Goal: Navigation & Orientation: Find specific page/section

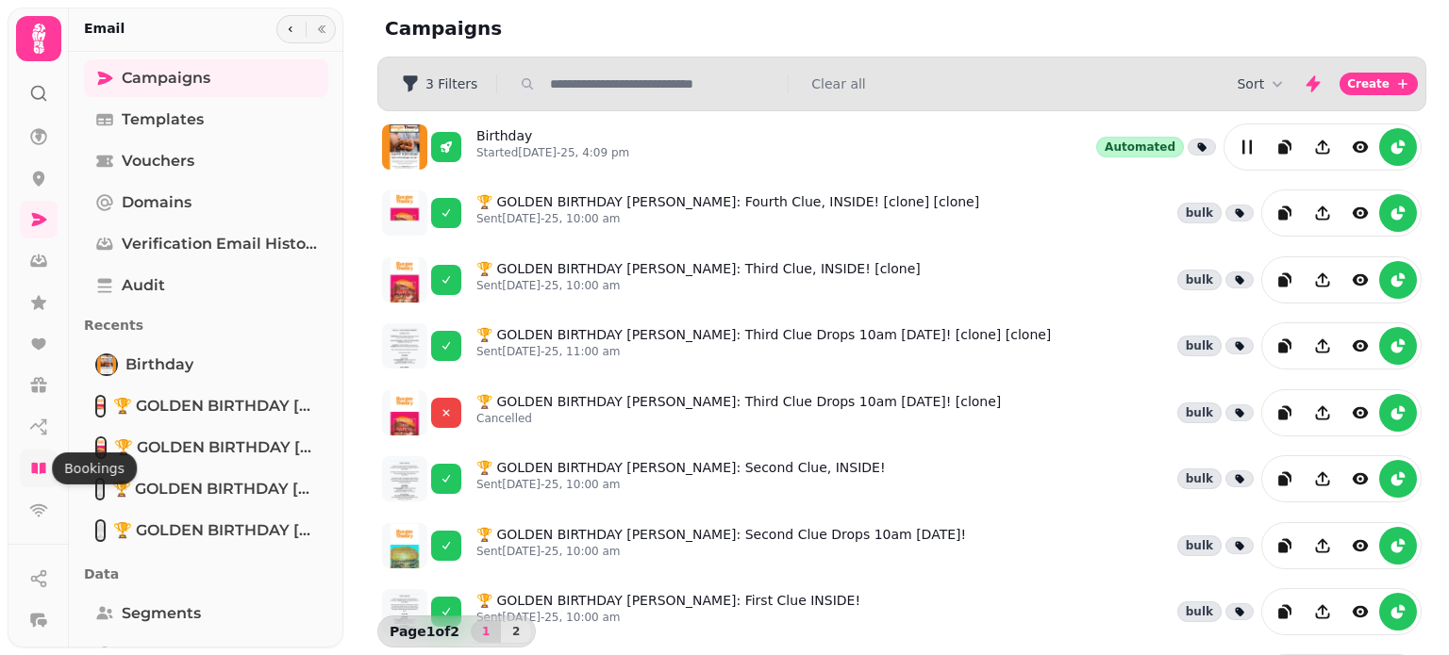
click at [38, 467] on icon at bounding box center [38, 468] width 19 height 19
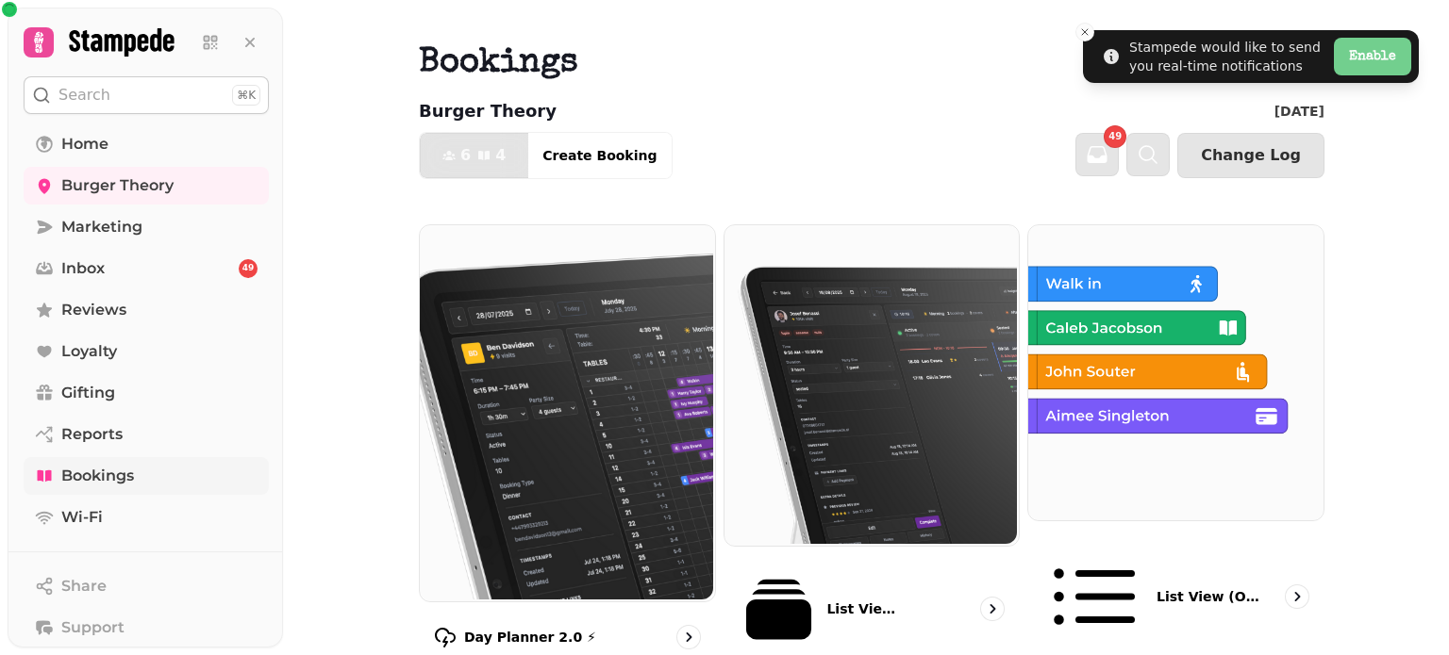
drag, startPoint x: 1086, startPoint y: 29, endPoint x: 1064, endPoint y: 31, distance: 21.8
click at [1086, 29] on icon "Close toast" at bounding box center [1084, 31] width 11 height 11
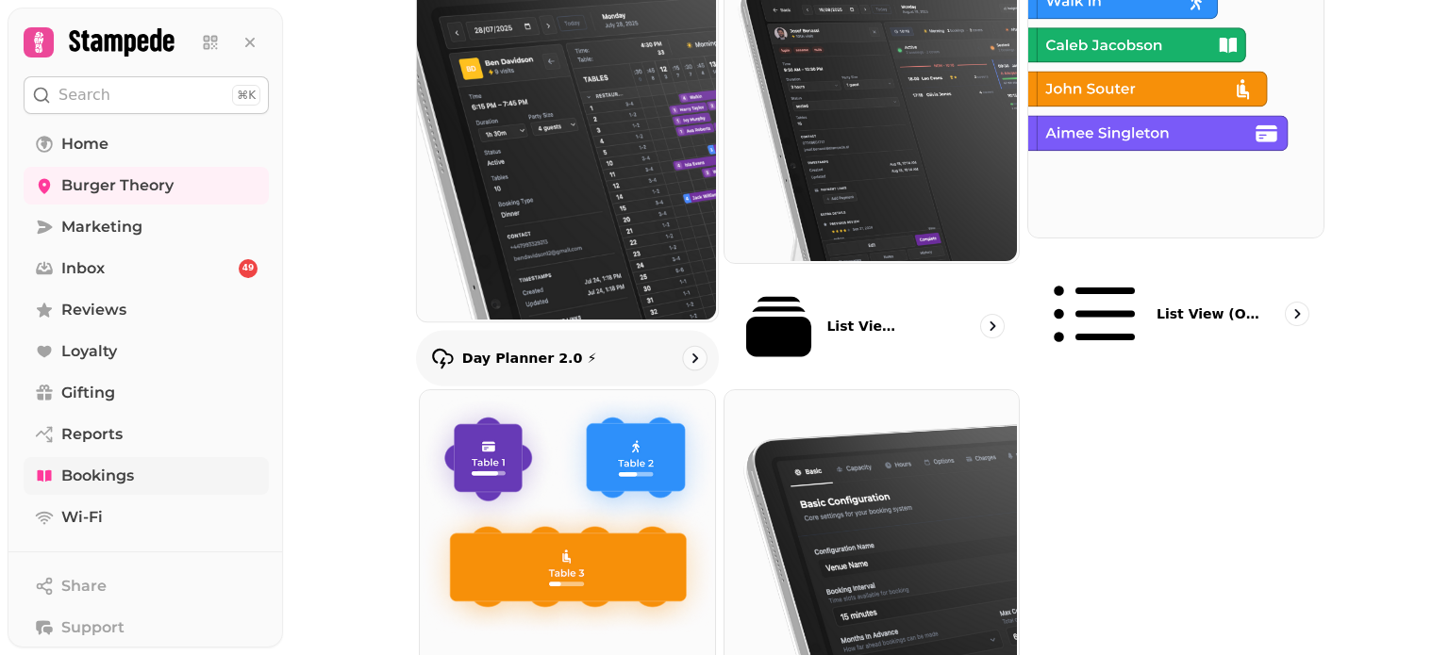
scroll to position [354, 0]
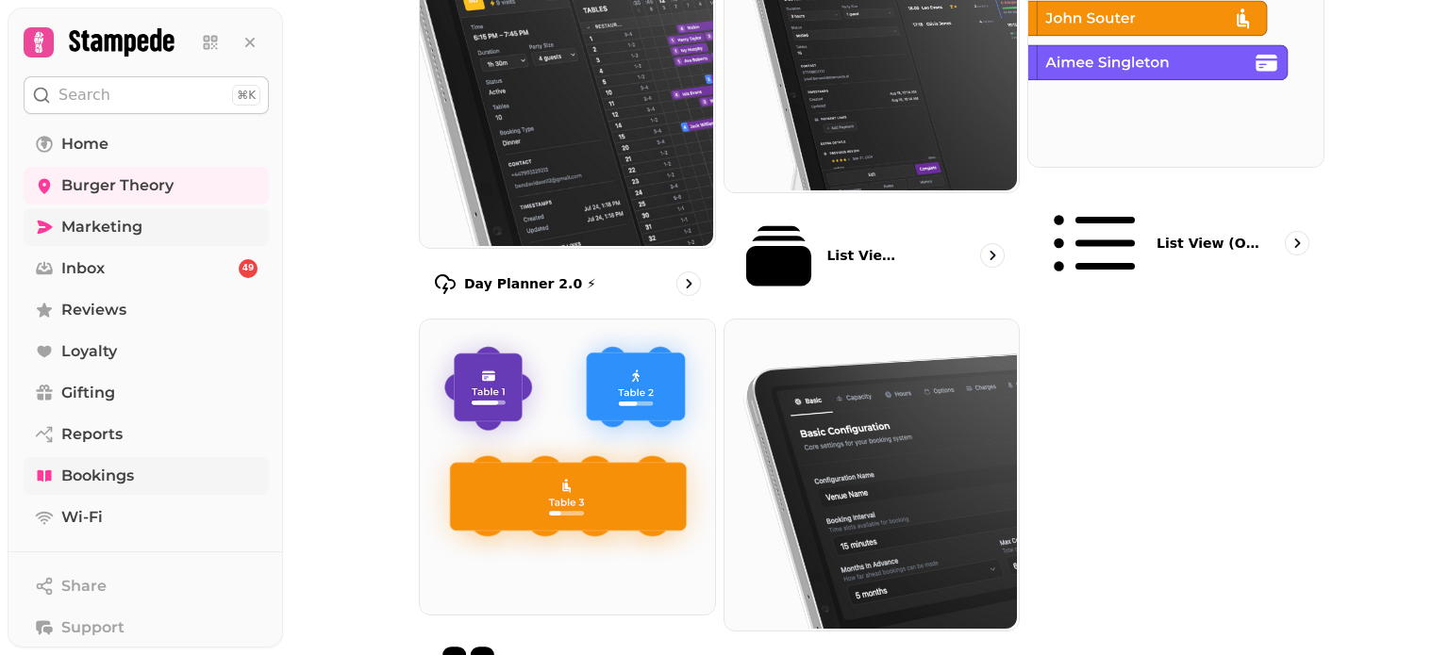
click at [112, 230] on span "Marketing" at bounding box center [101, 227] width 81 height 23
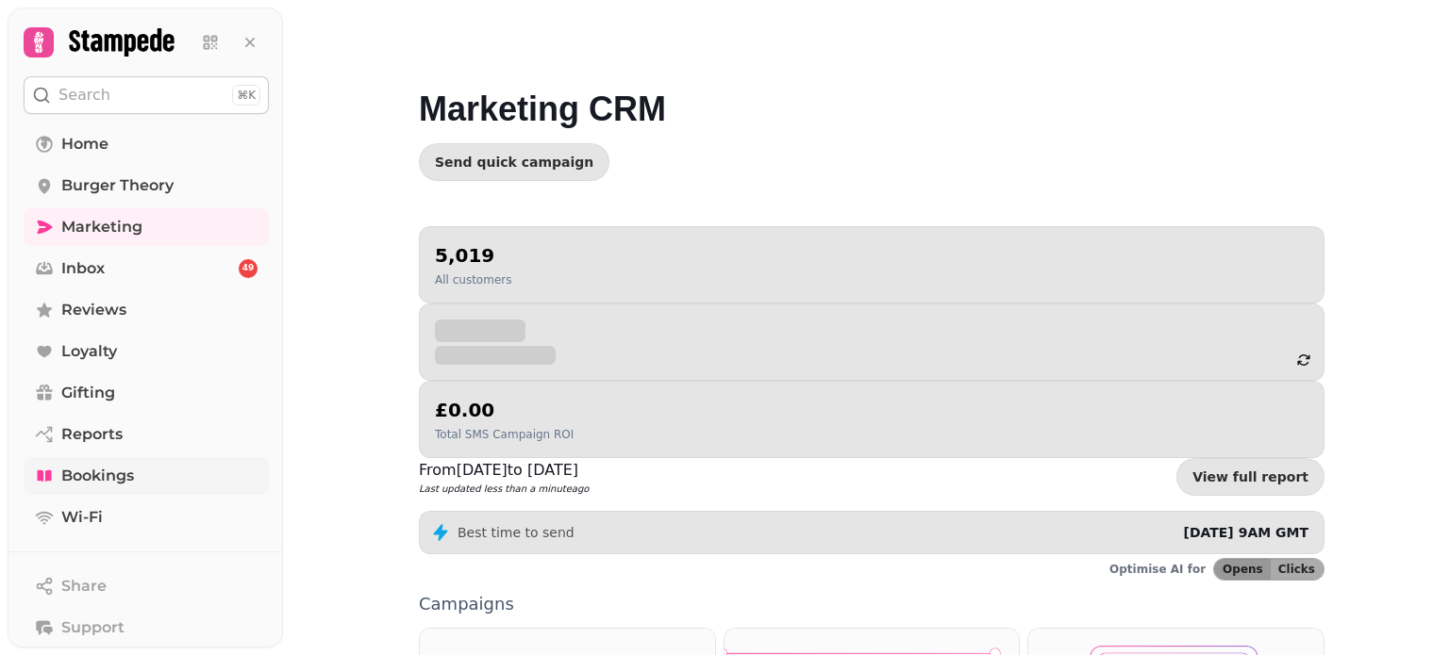
drag, startPoint x: 1446, startPoint y: 262, endPoint x: 1448, endPoint y: 317, distance: 54.7
click at [1448, 317] on video at bounding box center [724, 236] width 1449 height 472
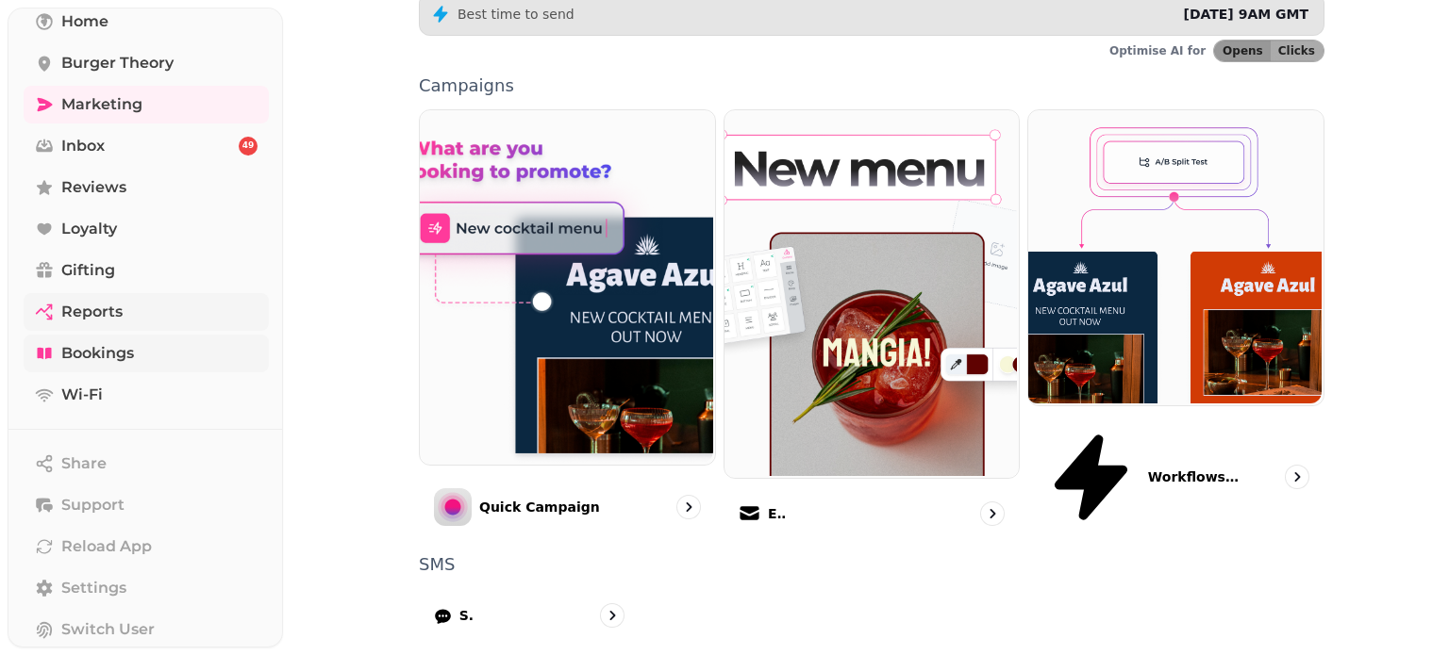
scroll to position [267, 0]
